Goal: Check status: Check status

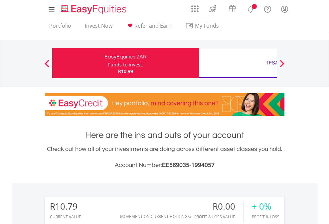
scroll to position [64, 105]
click at [108, 63] on div "Funds to invest:" at bounding box center [125, 64] width 35 height 7
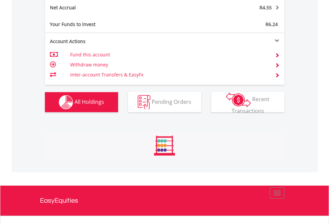
scroll to position [675, 0]
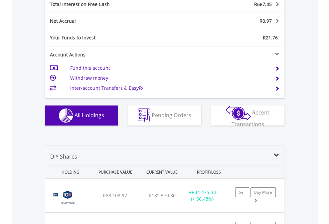
scroll to position [767, 0]
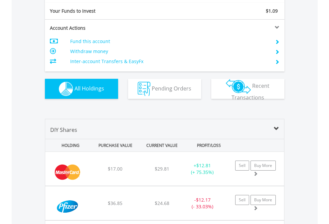
scroll to position [741, 0]
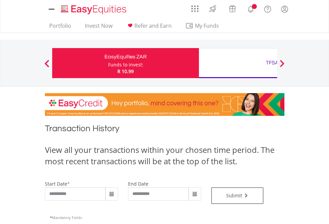
type input "**********"
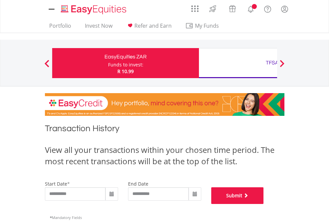
click at [264, 204] on button "Submit" at bounding box center [238, 195] width 53 height 17
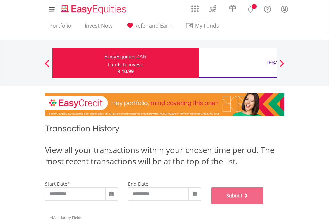
scroll to position [270, 0]
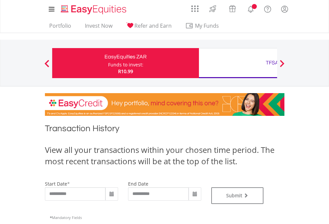
click at [238, 63] on div "TFSA" at bounding box center [272, 62] width 139 height 9
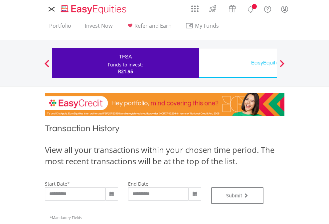
type input "**********"
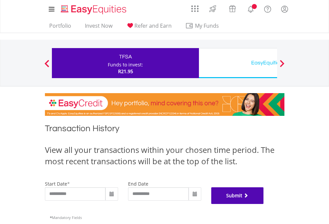
click at [264, 204] on button "Submit" at bounding box center [238, 195] width 53 height 17
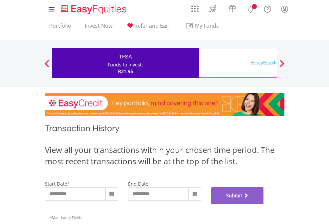
scroll to position [270, 0]
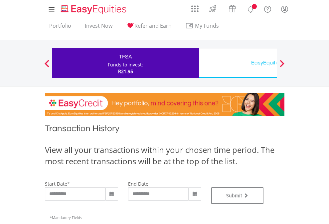
click at [238, 63] on div "EasyEquities USD" at bounding box center [272, 62] width 139 height 9
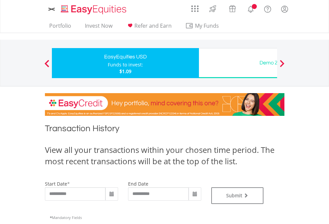
type input "**********"
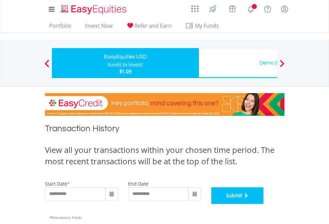
click at [264, 204] on button "Submit" at bounding box center [238, 195] width 53 height 17
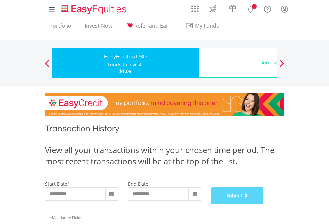
scroll to position [270, 0]
